Goal: Communication & Community: Participate in discussion

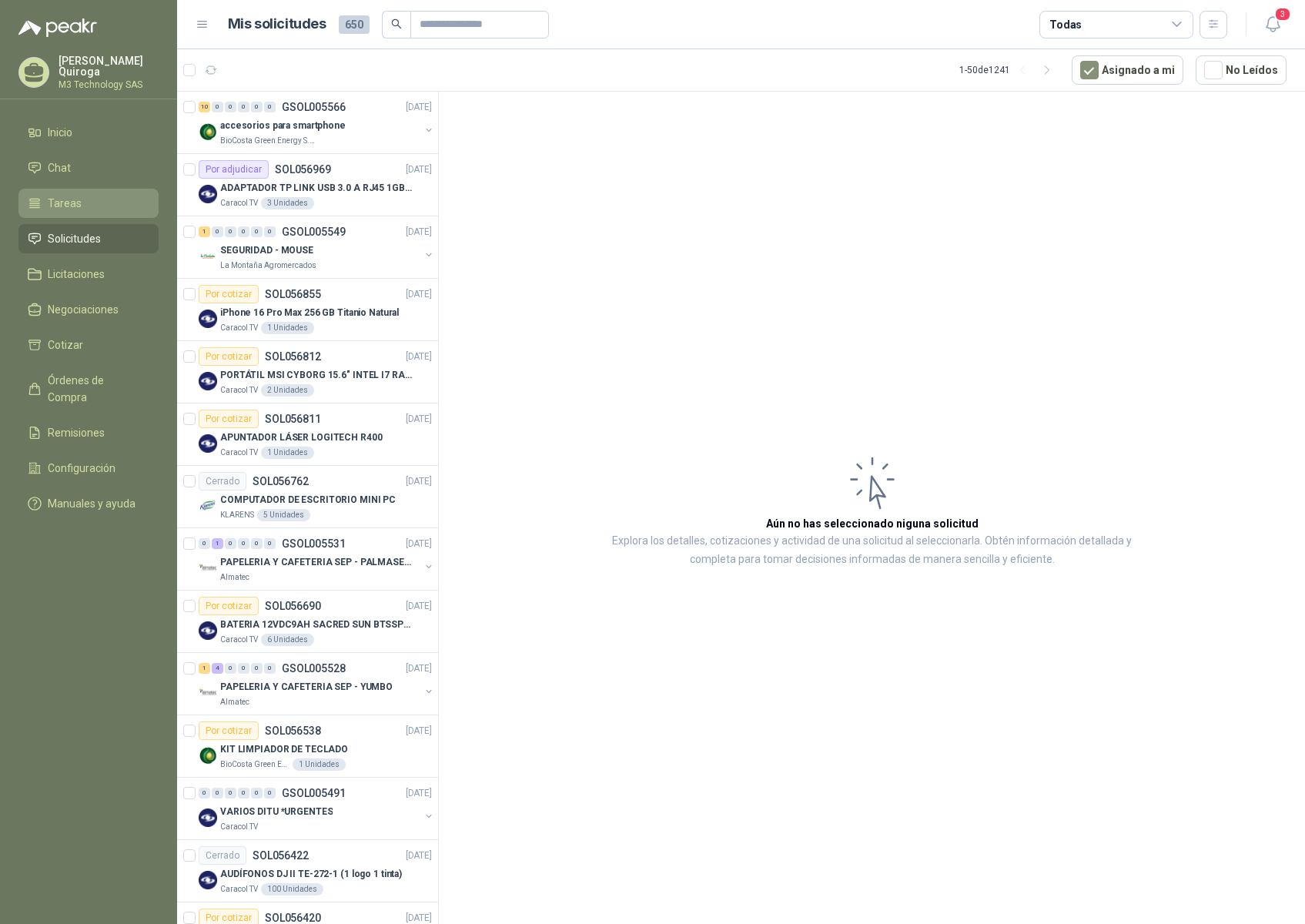
click at [75, 197] on span "Tareas" at bounding box center [64, 204] width 34 height 17
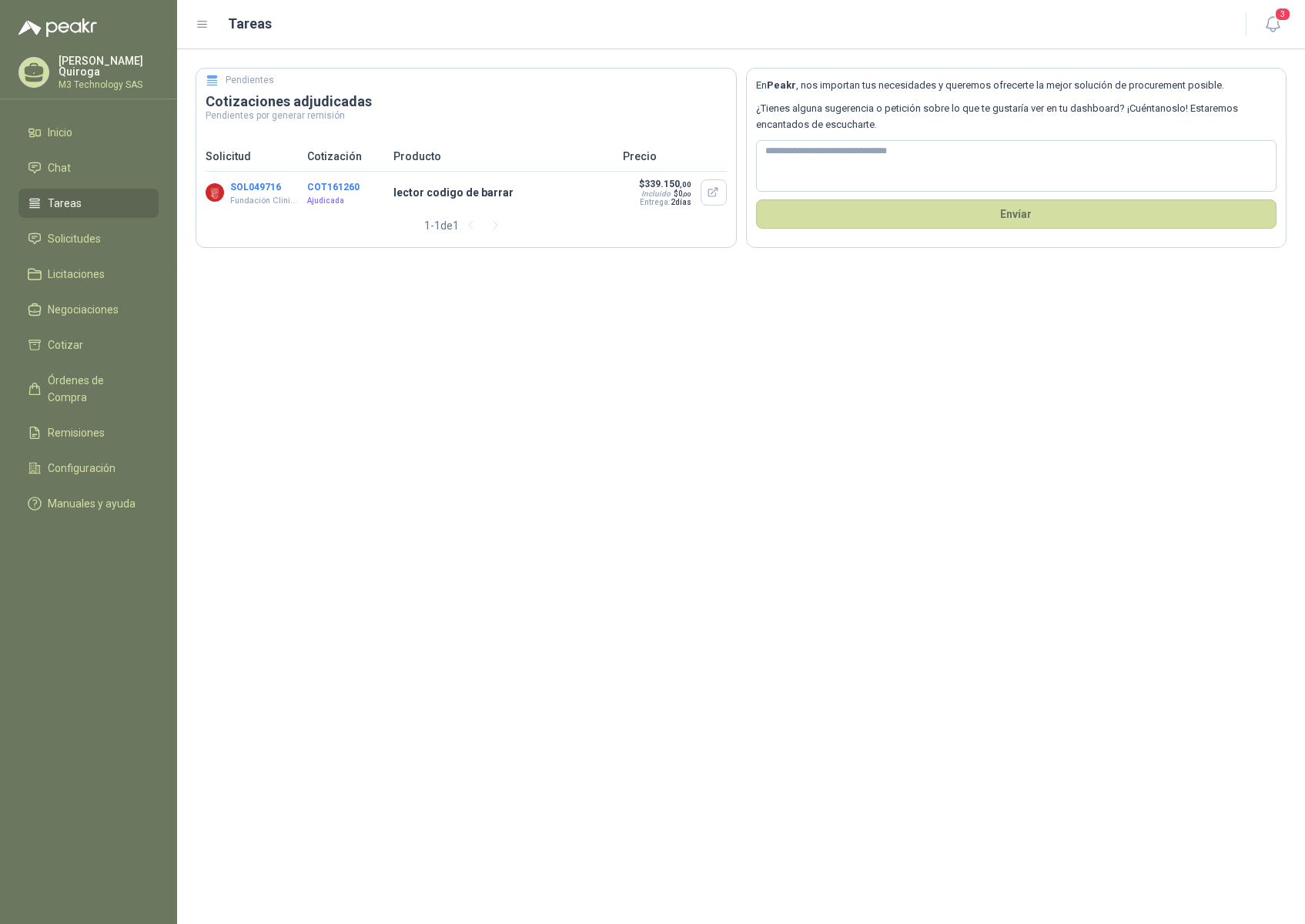
click at [93, 200] on li "Tareas" at bounding box center [89, 204] width 122 height 17
click at [94, 231] on span "Solicitudes" at bounding box center [74, 239] width 53 height 17
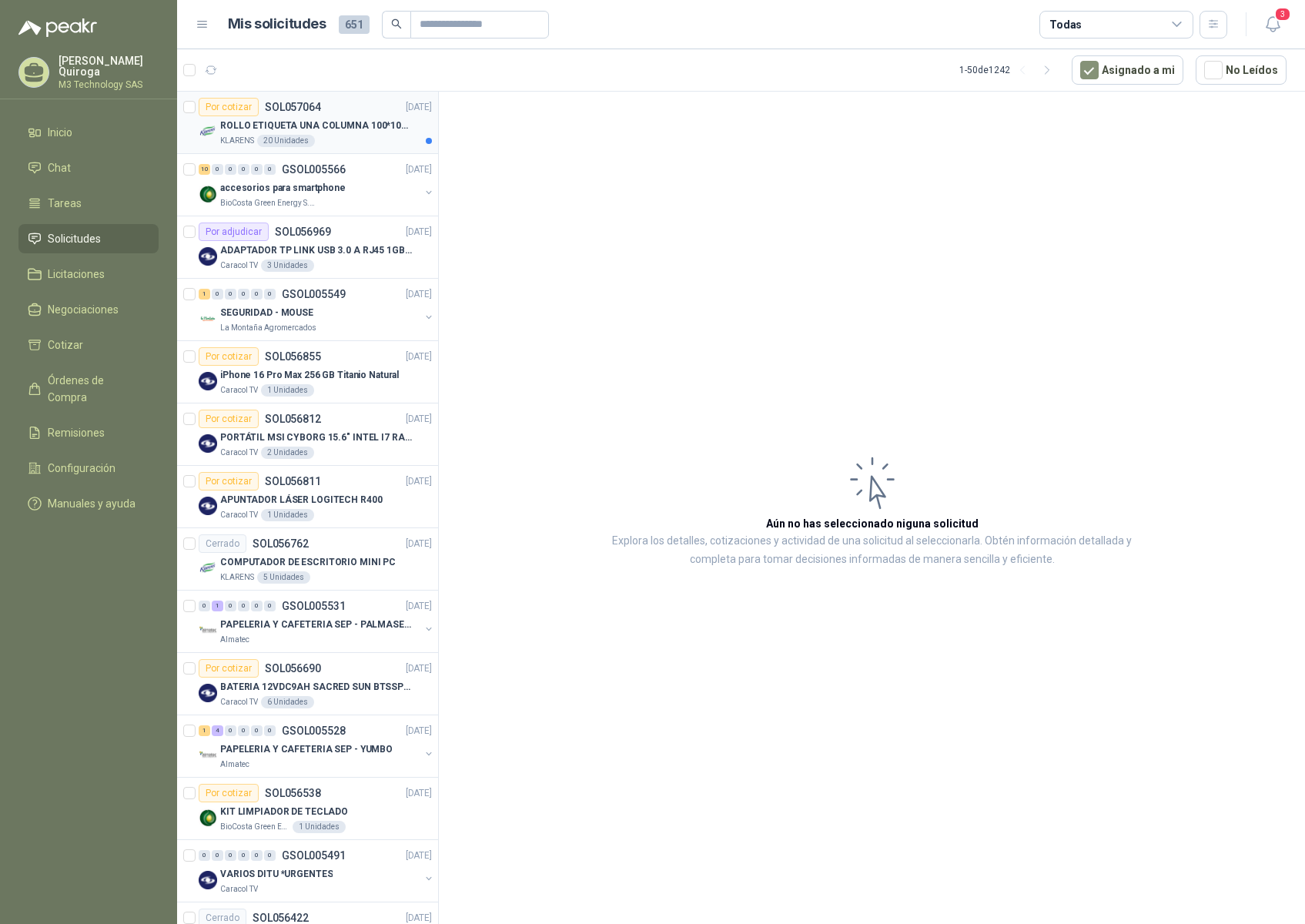
click at [353, 144] on div "KLARENS 20 Unidades" at bounding box center [325, 141] width 212 height 12
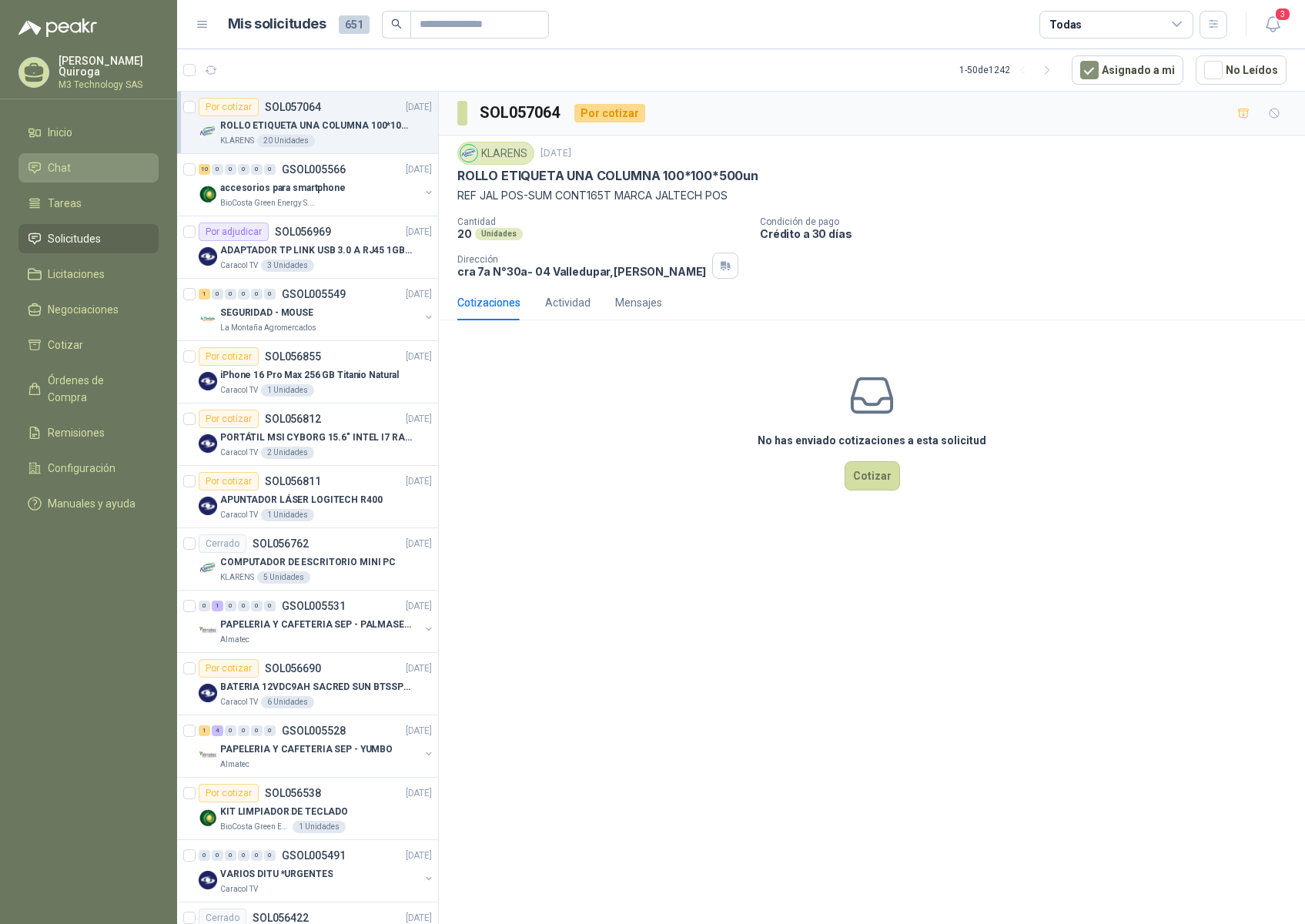
click at [76, 166] on li "Chat" at bounding box center [89, 168] width 122 height 17
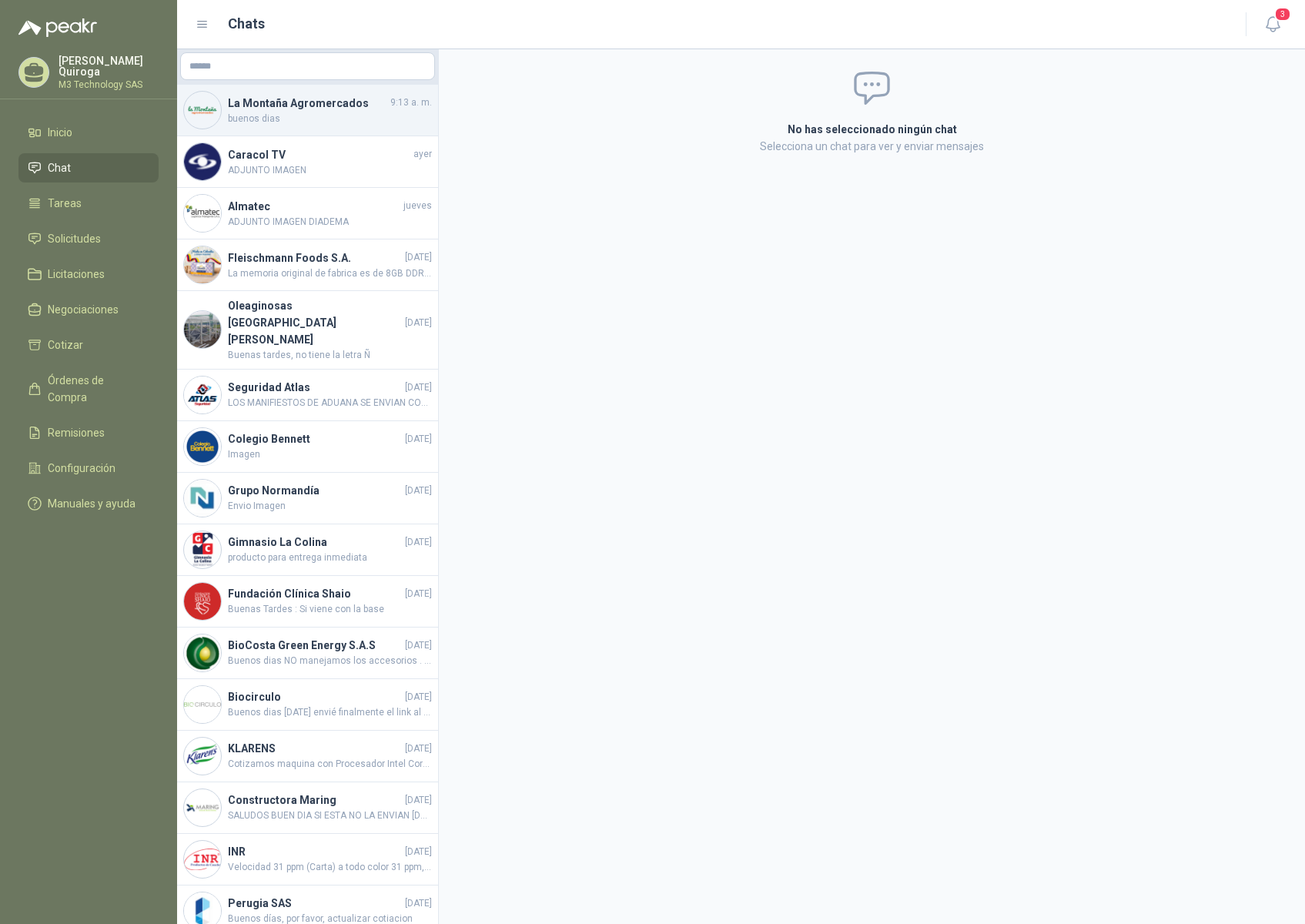
click at [336, 112] on span "buenos dias" at bounding box center [329, 119] width 204 height 15
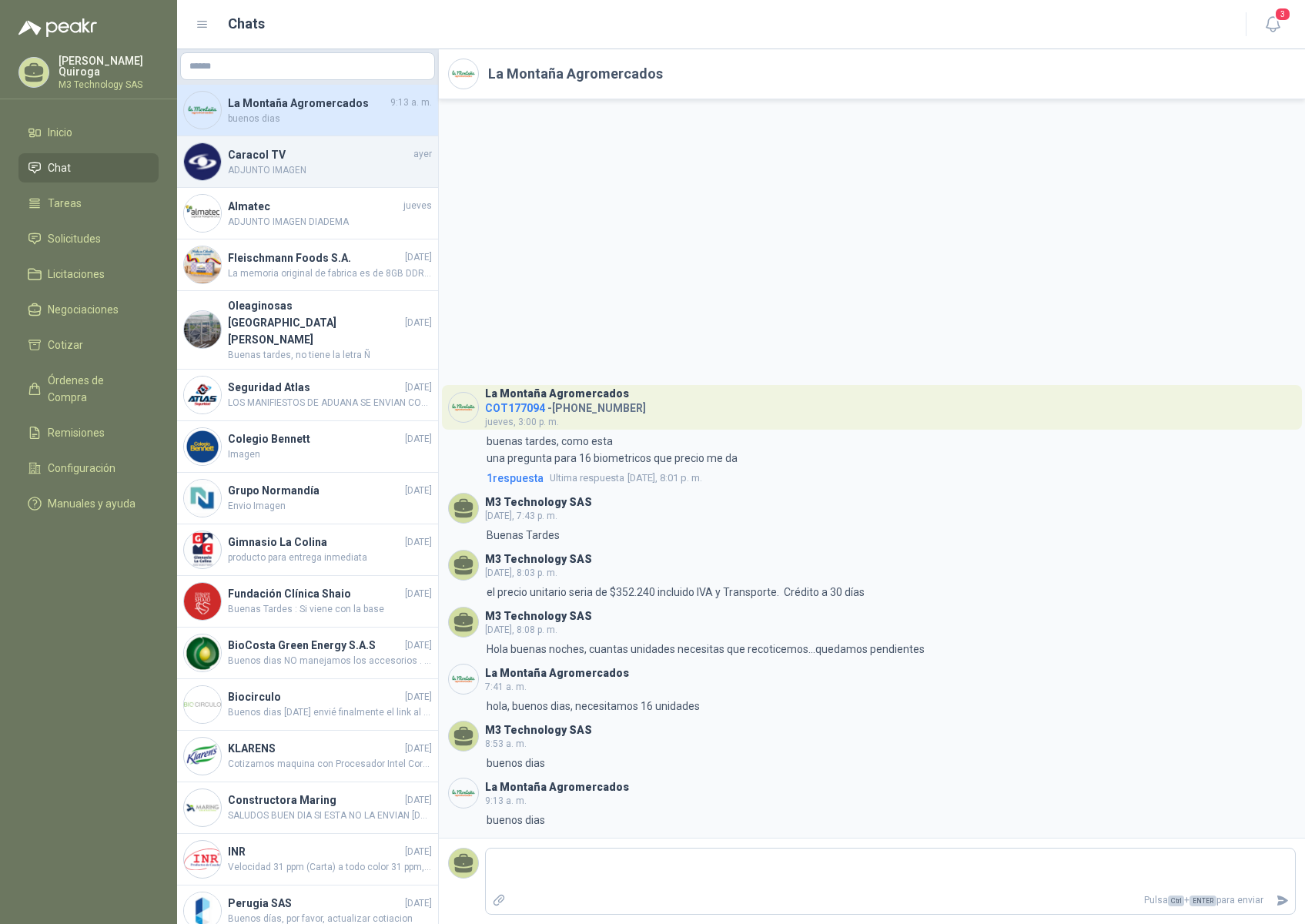
click at [325, 158] on h4 "Caracol TV" at bounding box center [319, 155] width 183 height 17
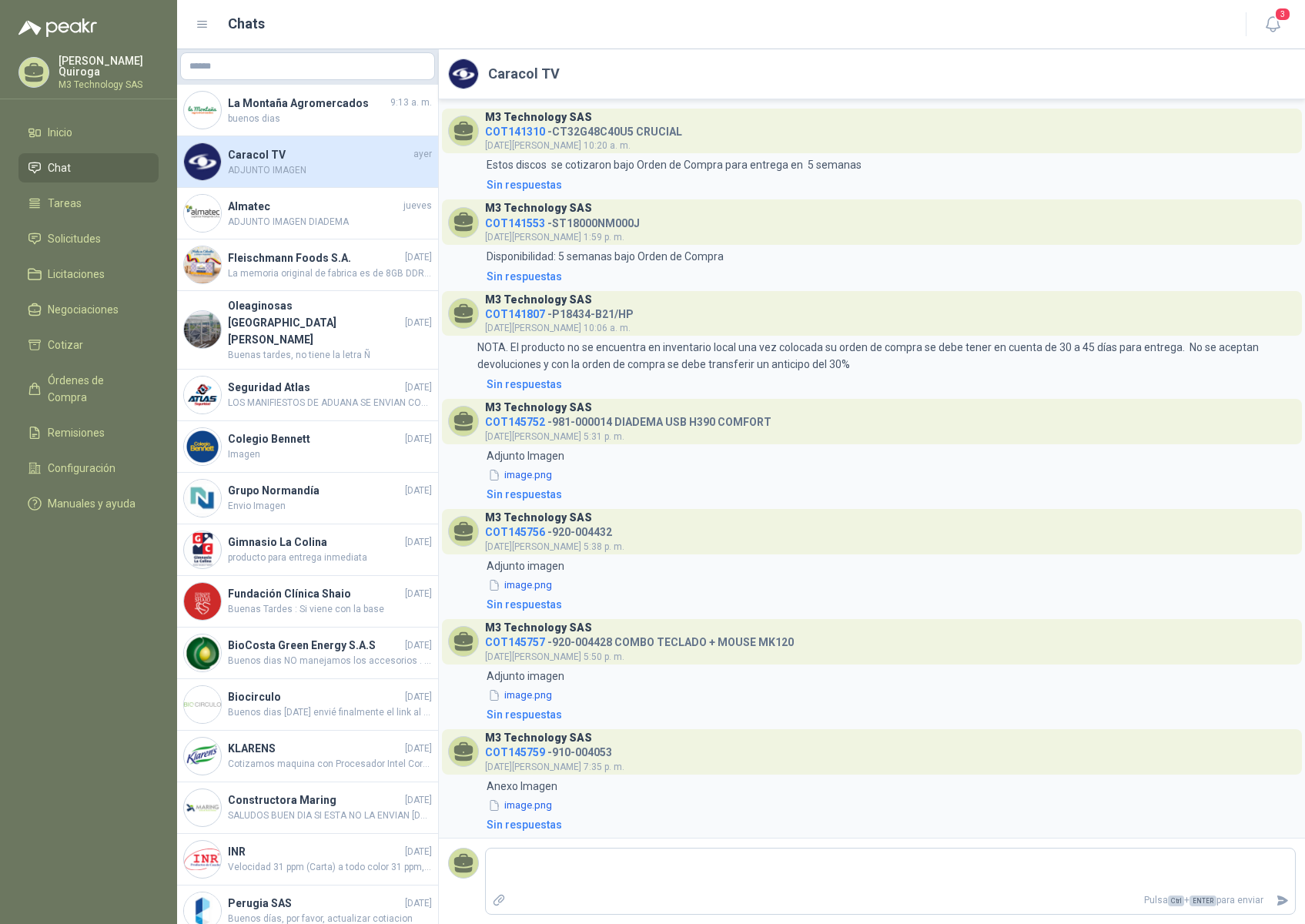
scroll to position [757, 0]
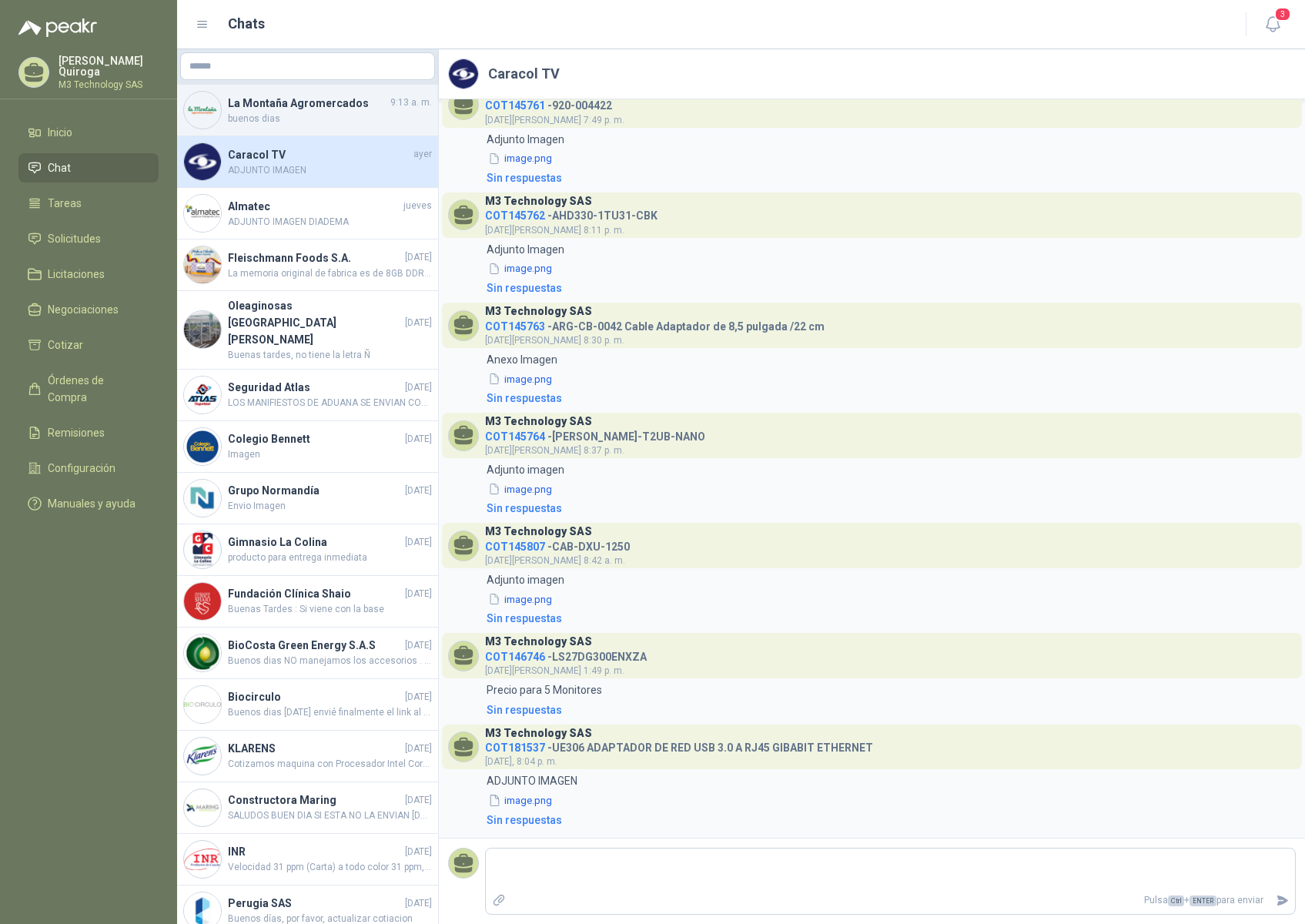
click at [365, 122] on span "buenos dias" at bounding box center [329, 119] width 204 height 15
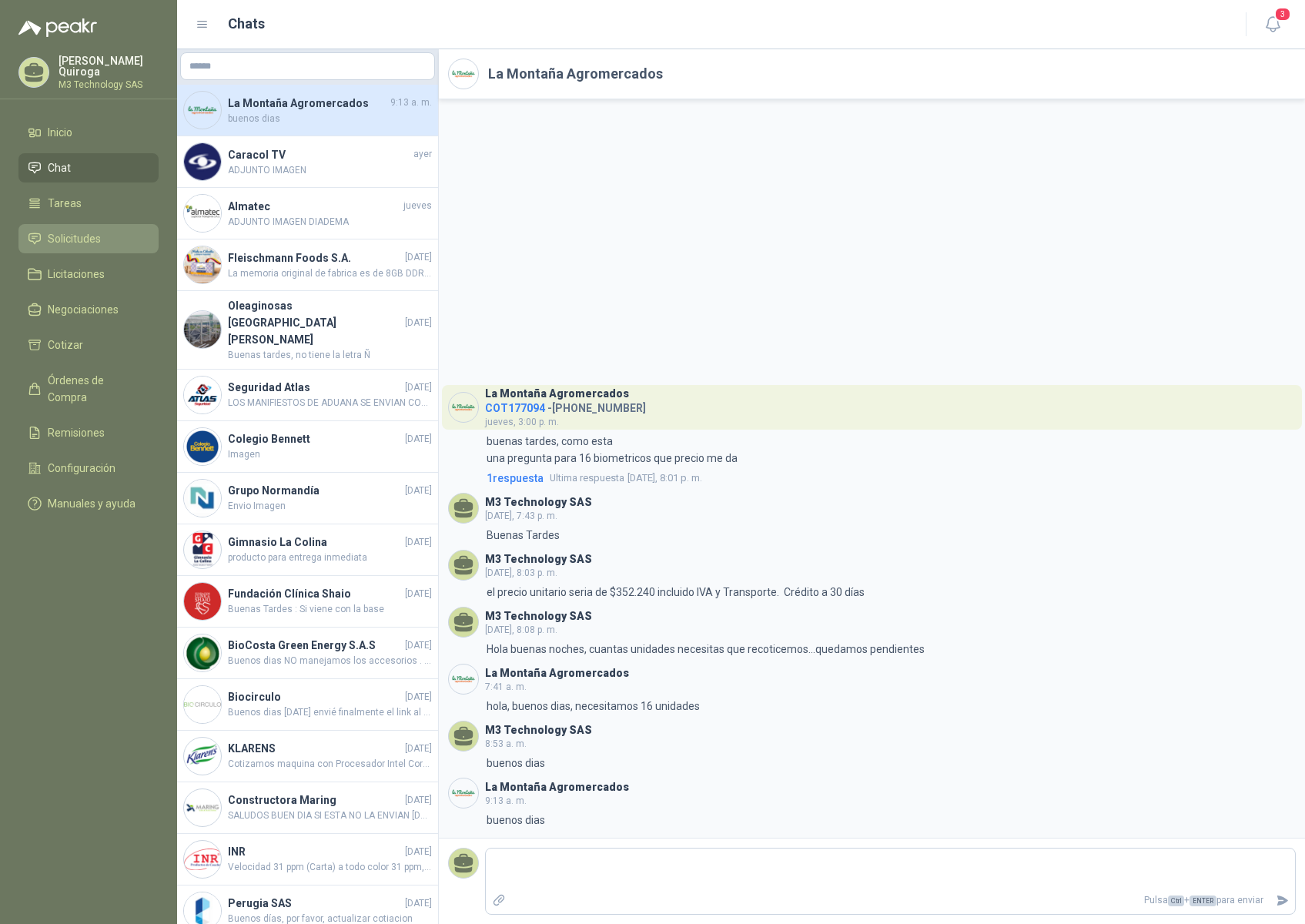
click at [84, 237] on span "Solicitudes" at bounding box center [74, 239] width 53 height 17
